Goal: Find specific page/section: Find specific page/section

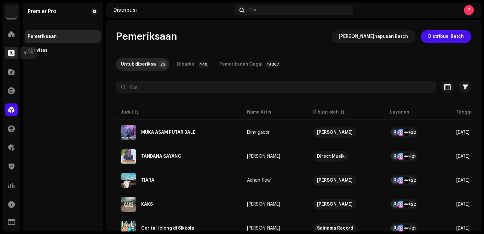
click at [15, 54] on div at bounding box center [11, 53] width 13 height 13
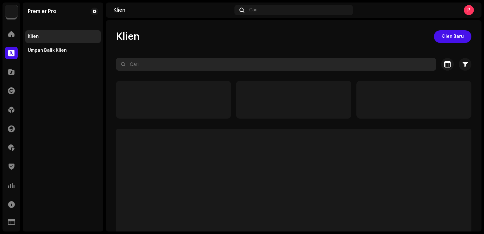
click at [148, 68] on input "text" at bounding box center [276, 64] width 320 height 13
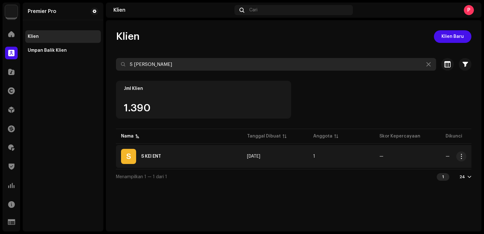
type input "S [PERSON_NAME]"
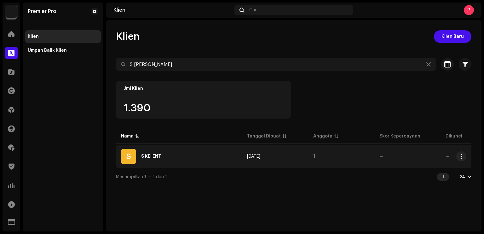
click at [164, 152] on div "S S KEI ENT" at bounding box center [179, 156] width 116 height 15
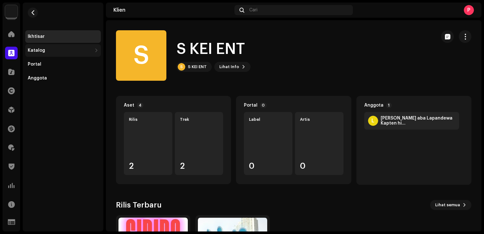
click at [60, 53] on div "Katalog" at bounding box center [63, 50] width 76 height 13
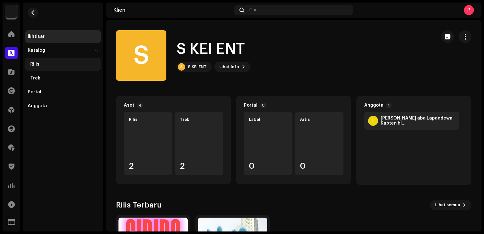
click at [60, 65] on div "Rilis" at bounding box center [64, 64] width 68 height 5
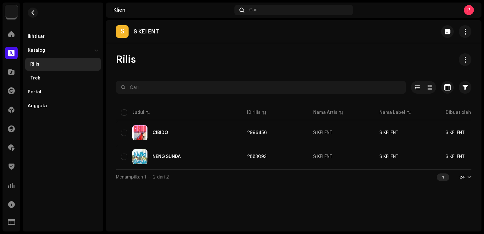
drag, startPoint x: 237, startPoint y: 172, endPoint x: 240, endPoint y: 171, distance: 3.2
click at [240, 171] on div "Dipilih 0 Opsi Filter Status distribusi Tidak Pernah Didistribusikan Memproses …" at bounding box center [294, 132] width 356 height 103
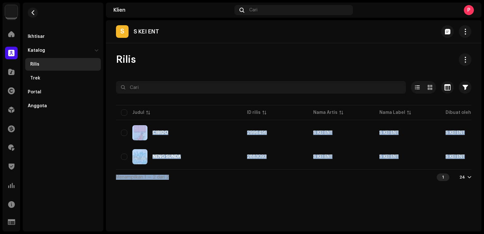
click at [240, 181] on div "Menampilkan 1 — 2 dari 2 1 24" at bounding box center [294, 176] width 356 height 15
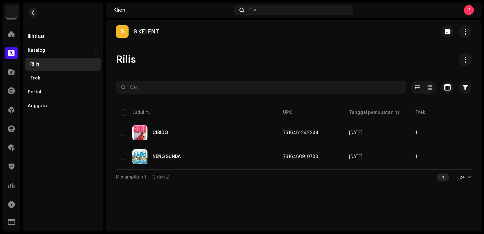
scroll to position [0, 235]
click at [35, 11] on button "button" at bounding box center [33, 13] width 10 height 10
